Goal: Book appointment/travel/reservation

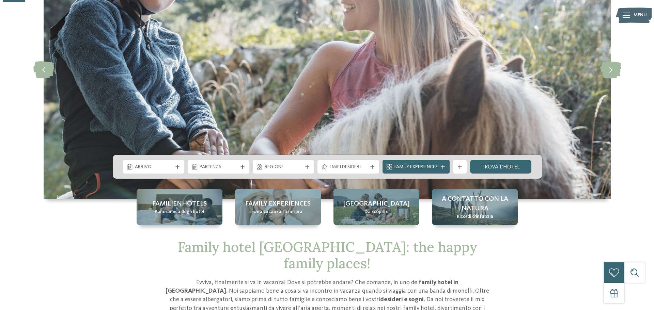
scroll to position [102, 0]
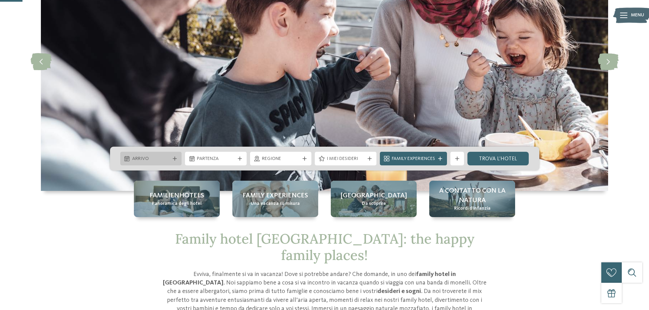
click at [176, 160] on icon at bounding box center [175, 159] width 4 height 4
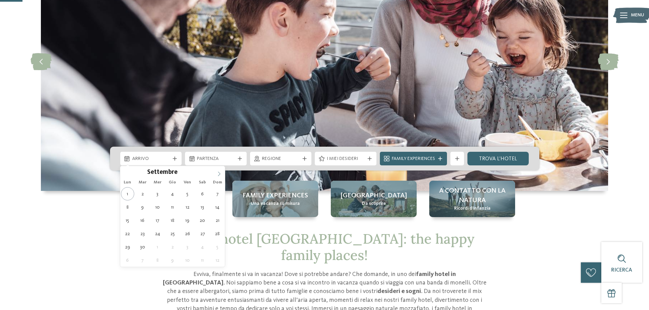
click at [222, 171] on span at bounding box center [219, 172] width 12 height 12
type input "****"
click at [222, 171] on span at bounding box center [219, 172] width 12 height 12
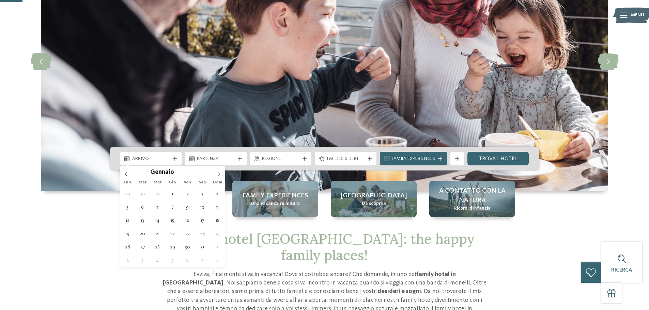
click at [222, 171] on span at bounding box center [219, 172] width 12 height 12
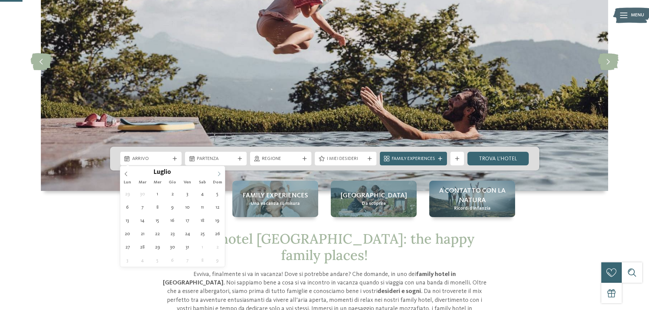
click at [222, 171] on span at bounding box center [219, 172] width 12 height 12
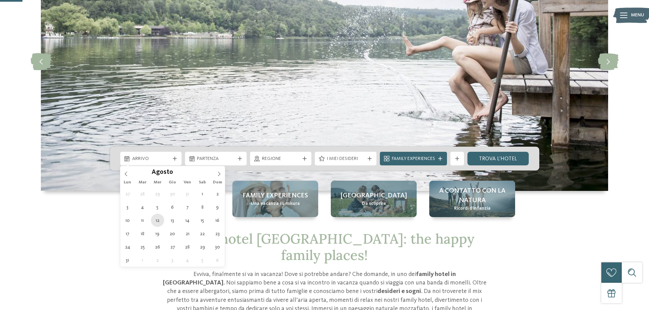
type div "[DATE]"
type input "****"
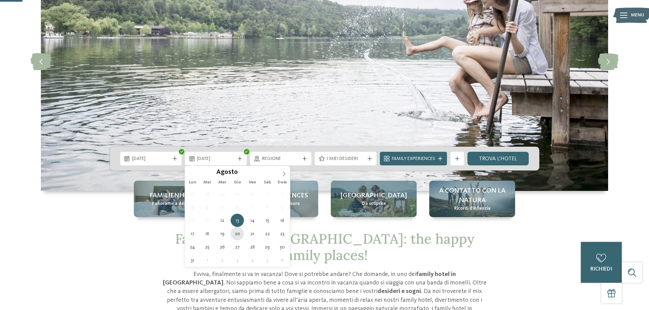
type div "[DATE]"
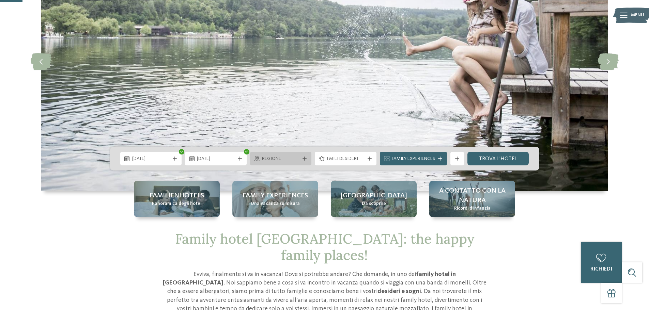
click at [307, 157] on div at bounding box center [304, 159] width 7 height 4
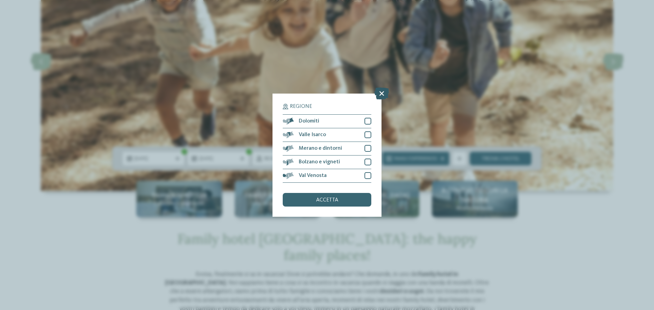
click at [387, 95] on icon at bounding box center [381, 93] width 15 height 12
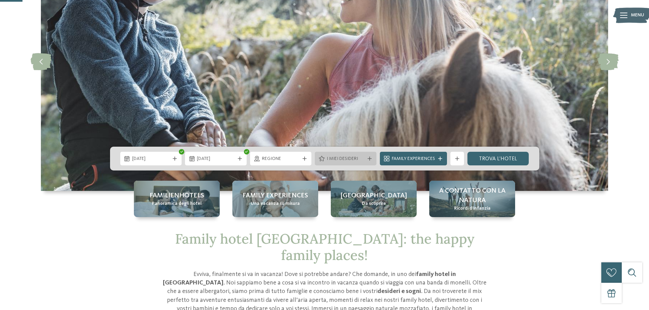
click at [369, 159] on icon at bounding box center [370, 159] width 4 height 4
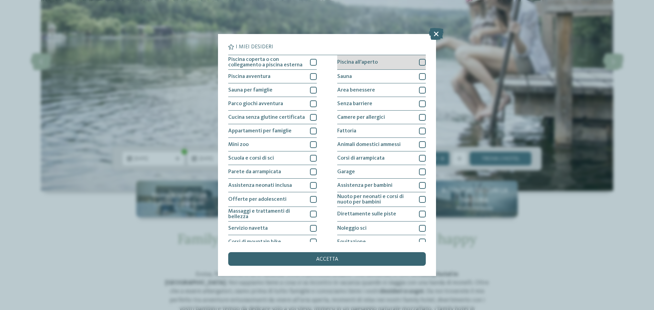
click at [419, 59] on div at bounding box center [422, 62] width 7 height 7
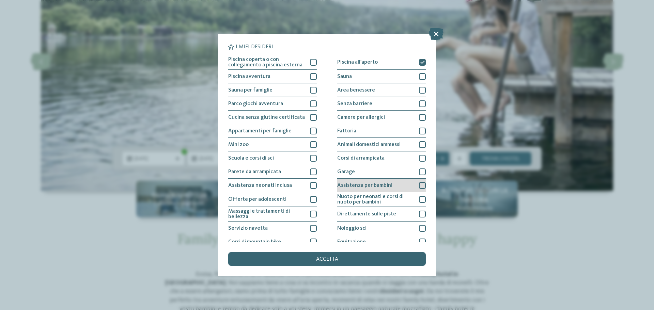
click at [420, 186] on div at bounding box center [422, 185] width 7 height 7
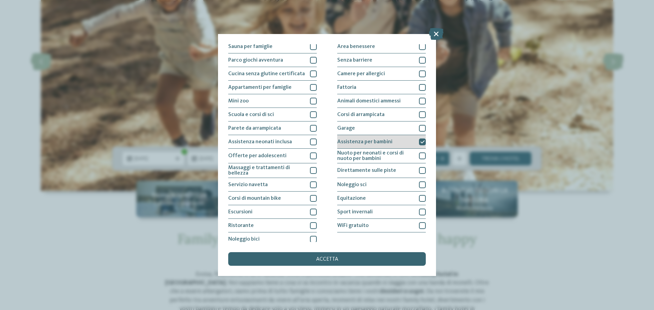
scroll to position [48, 0]
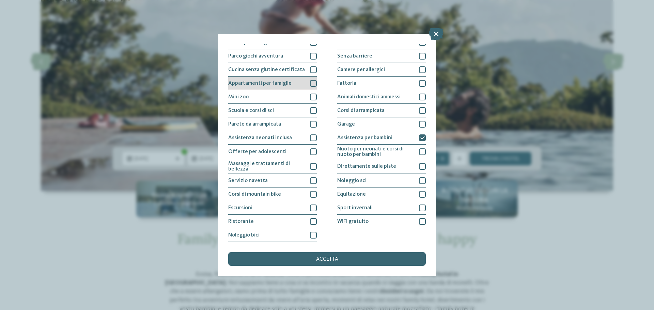
click at [311, 84] on div at bounding box center [313, 83] width 7 height 7
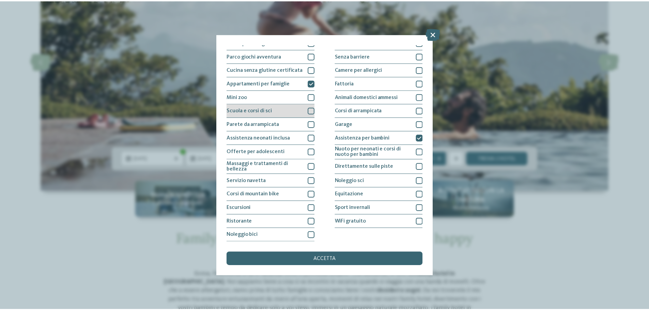
scroll to position [0, 0]
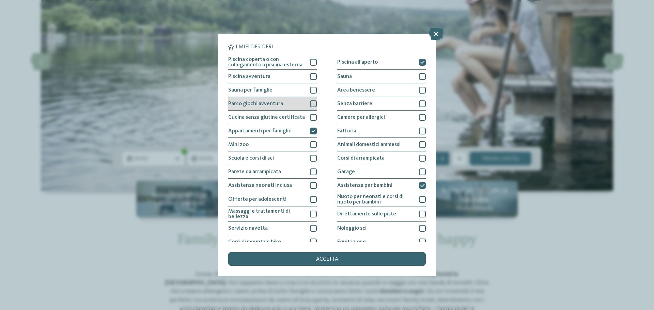
click at [310, 102] on div at bounding box center [313, 104] width 7 height 7
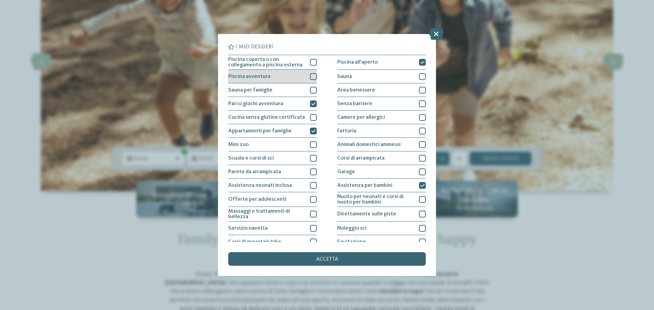
click at [310, 76] on div at bounding box center [313, 76] width 7 height 7
click at [311, 76] on icon at bounding box center [313, 77] width 4 height 4
click at [312, 79] on div at bounding box center [313, 76] width 7 height 7
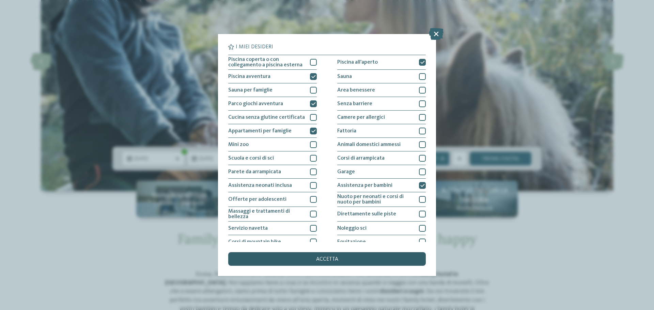
click at [342, 253] on div "accetta" at bounding box center [327, 259] width 198 height 14
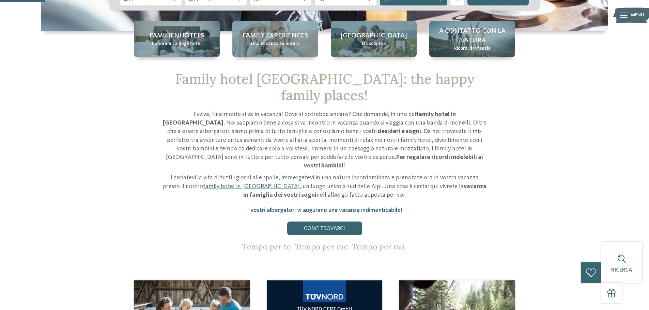
scroll to position [204, 0]
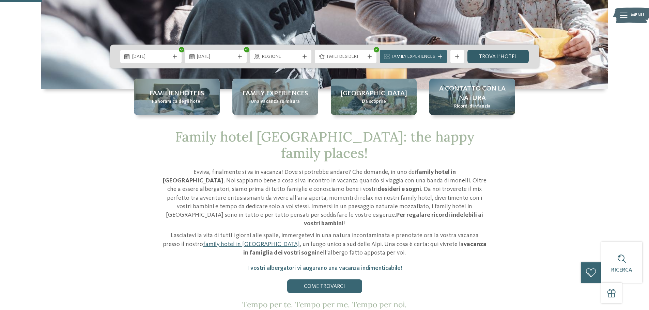
click at [498, 54] on link "trova l’hotel" at bounding box center [498, 57] width 62 height 14
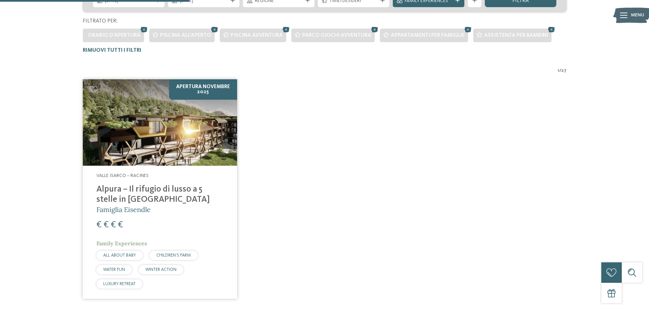
scroll to position [189, 0]
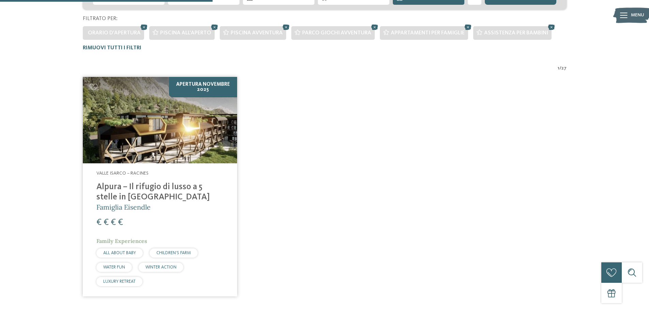
click at [162, 188] on h4 "Alpura – Il rifugio di lusso a 5 stelle in [GEOGRAPHIC_DATA]" at bounding box center [159, 192] width 127 height 20
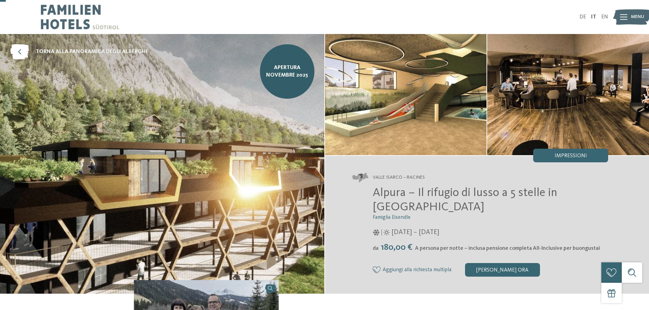
scroll to position [204, 0]
